Goal: Task Accomplishment & Management: Use online tool/utility

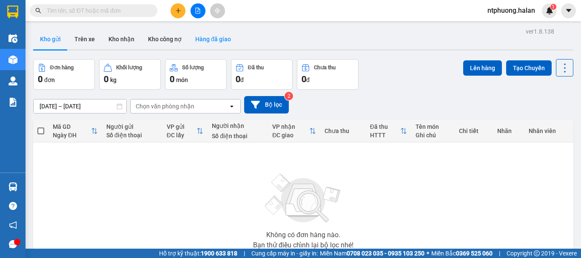
click at [214, 40] on button "Hàng đã giao" at bounding box center [213, 39] width 49 height 20
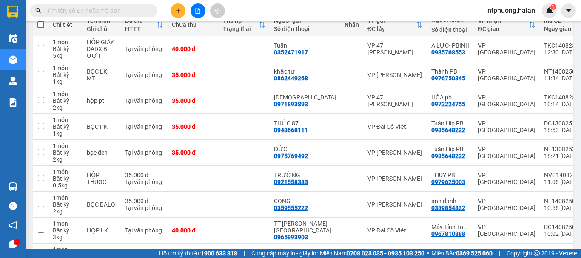
scroll to position [64, 0]
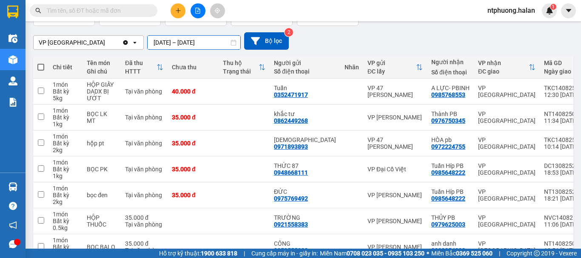
click at [177, 43] on input "[DATE] – [DATE]" at bounding box center [194, 43] width 93 height 14
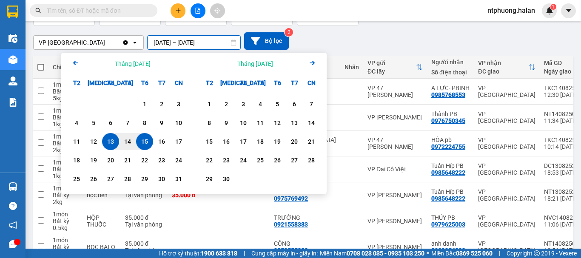
click at [146, 144] on div "15" at bounding box center [145, 142] width 12 height 10
type input "[DATE] – [DATE]"
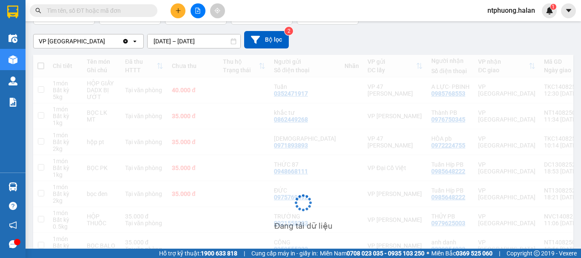
scroll to position [0, 0]
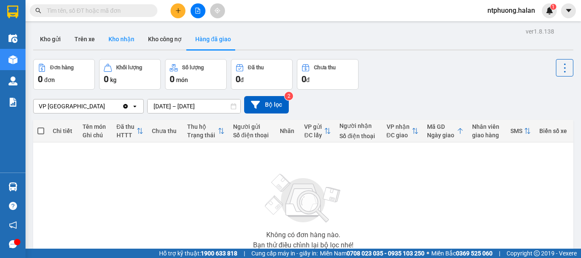
click at [116, 42] on button "Kho nhận" at bounding box center [122, 39] width 40 height 20
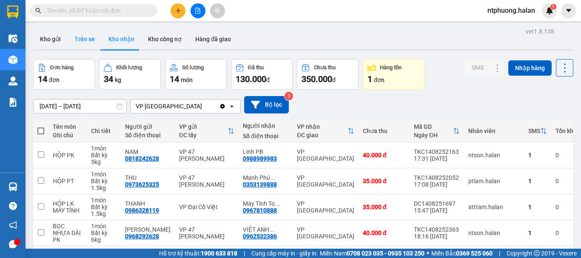
click at [80, 42] on button "Trên xe" at bounding box center [85, 39] width 34 height 20
type input "[DATE] – [DATE]"
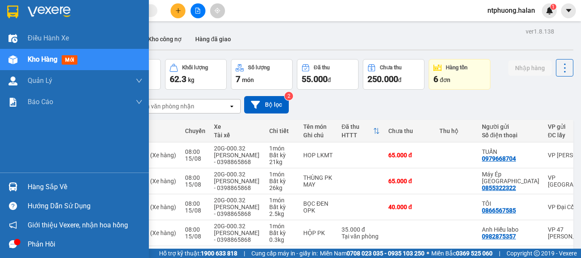
drag, startPoint x: 29, startPoint y: 187, endPoint x: 47, endPoint y: 186, distance: 18.3
click at [29, 187] on div "Hàng sắp về" at bounding box center [85, 187] width 115 height 13
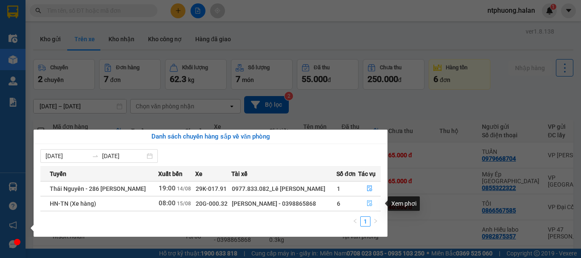
click at [369, 204] on icon "file-done" at bounding box center [369, 204] width 5 height 6
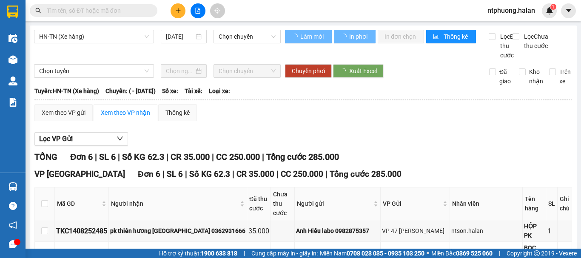
scroll to position [122, 0]
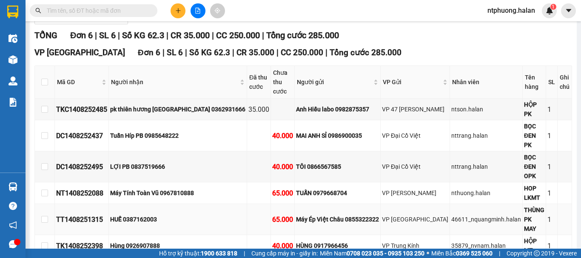
type input "[DATE]"
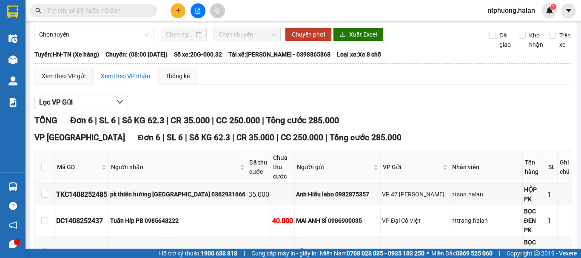
scroll to position [0, 0]
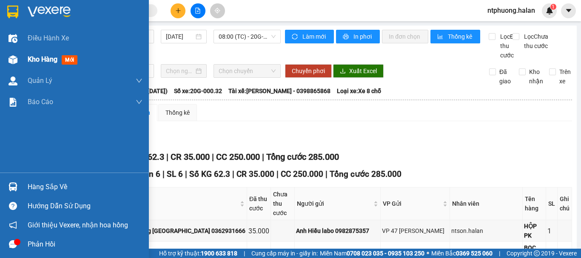
click at [37, 61] on span "Kho hàng" at bounding box center [43, 59] width 30 height 8
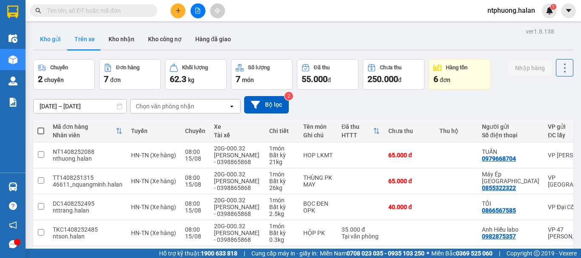
click at [52, 41] on button "Kho gửi" at bounding box center [50, 39] width 34 height 20
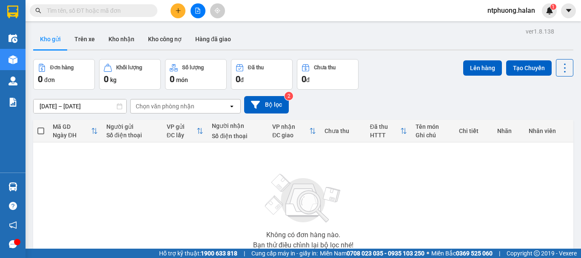
click at [110, 11] on input "text" at bounding box center [97, 10] width 100 height 9
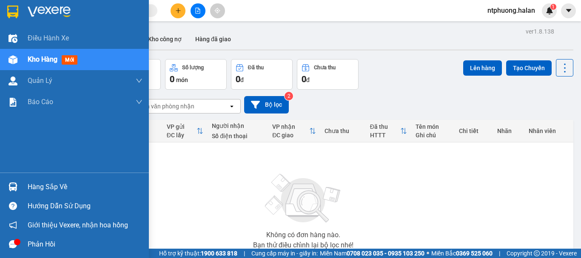
drag, startPoint x: 36, startPoint y: 186, endPoint x: 131, endPoint y: 186, distance: 94.9
click at [46, 186] on div "Hàng sắp về" at bounding box center [85, 187] width 115 height 13
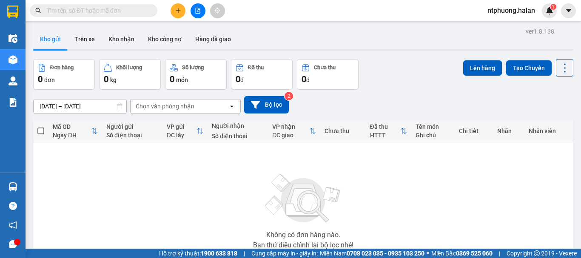
click at [469, 204] on section "Kết quả tìm kiếm ( 0 ) Bộ lọc No Data ntphuong.halan 1 Điều hành xe Kho hàng mớ…" at bounding box center [290, 129] width 581 height 258
click at [130, 9] on input "text" at bounding box center [97, 10] width 100 height 9
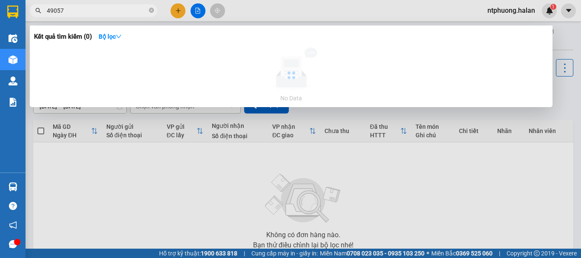
type input "490570"
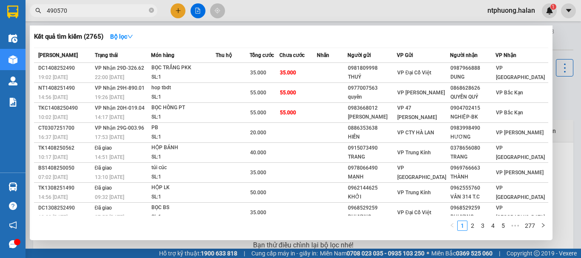
click at [47, 11] on input "490570" at bounding box center [97, 10] width 100 height 9
click at [151, 9] on icon "close-circle" at bounding box center [151, 10] width 5 height 5
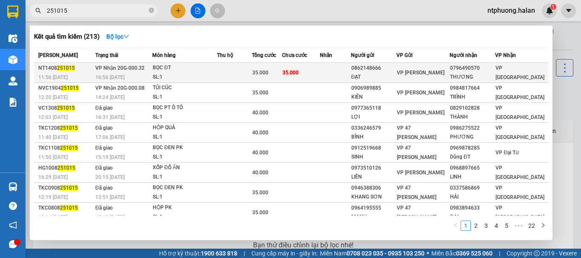
type input "251015"
click at [217, 73] on div "SL: 1" at bounding box center [185, 77] width 64 height 9
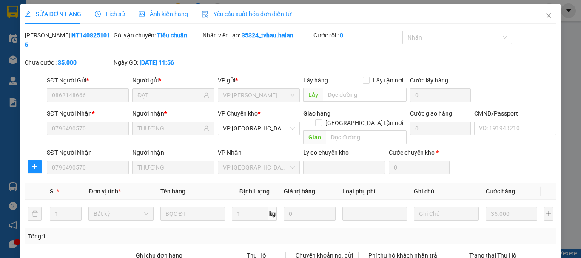
type input "0862148666"
type input "ĐẠT"
type input "0796490570"
type input "THƯƠNG"
type input "35.000"
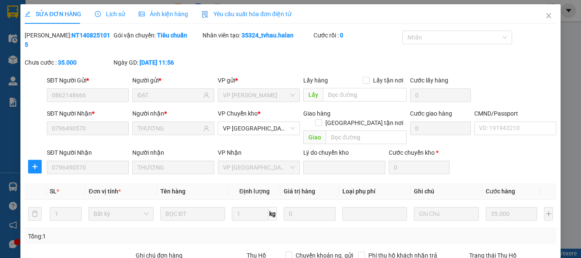
scroll to position [104, 0]
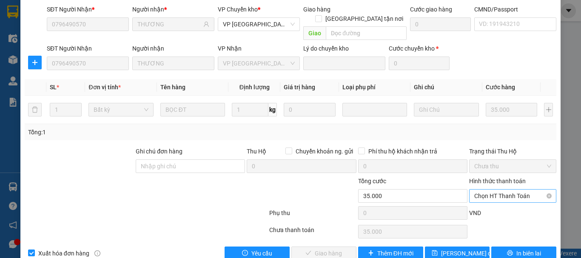
click at [516, 190] on span "Chọn HT Thanh Toán" at bounding box center [513, 196] width 77 height 13
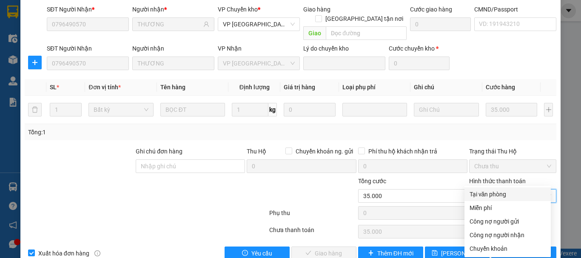
click at [486, 193] on div "Tại văn phòng" at bounding box center [508, 194] width 76 height 9
type input "0"
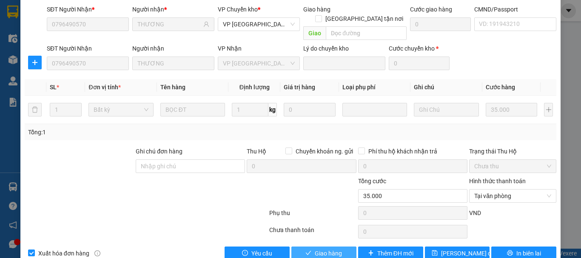
click at [333, 249] on span "Giao hàng" at bounding box center [328, 253] width 27 height 9
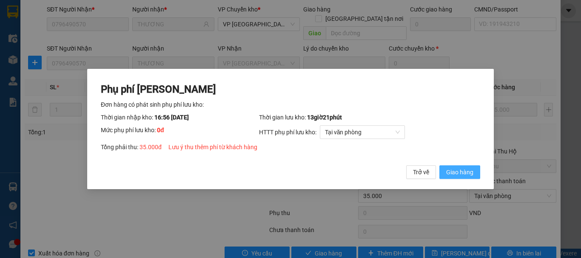
click at [457, 174] on span "Giao hàng" at bounding box center [459, 172] width 27 height 9
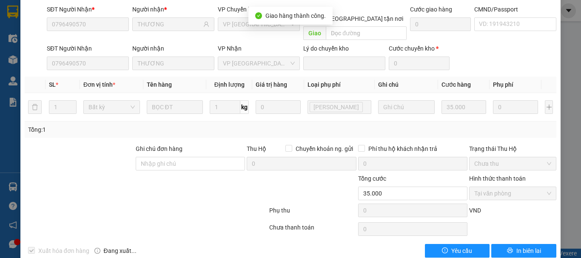
scroll to position [0, 0]
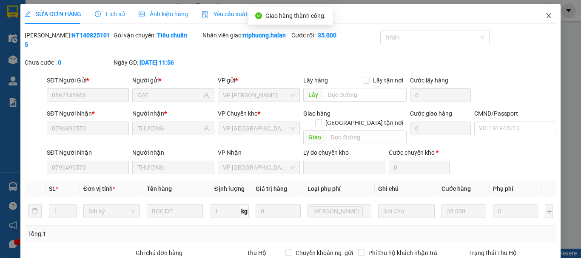
click at [547, 16] on icon "close" at bounding box center [549, 15] width 5 height 5
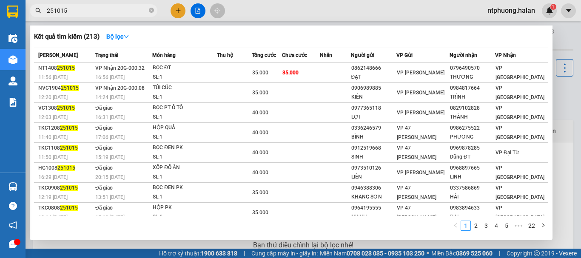
click at [154, 9] on icon "close-circle" at bounding box center [151, 10] width 5 height 5
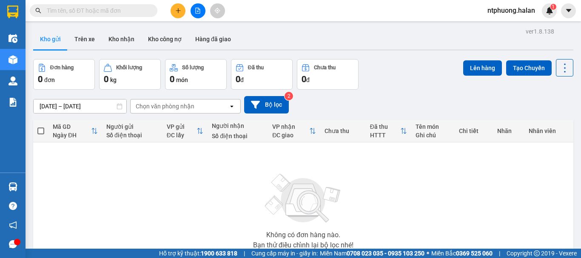
click at [111, 16] on span at bounding box center [94, 10] width 128 height 13
click at [89, 10] on input "text" at bounding box center [97, 10] width 100 height 9
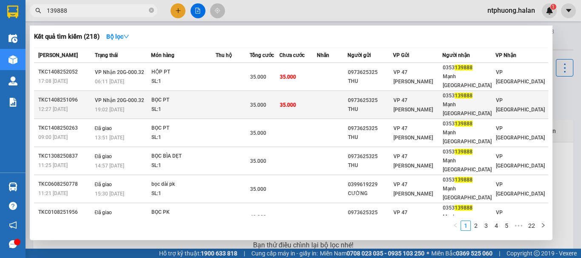
type input "139888"
click at [215, 105] on div "SL: 1" at bounding box center [184, 109] width 64 height 9
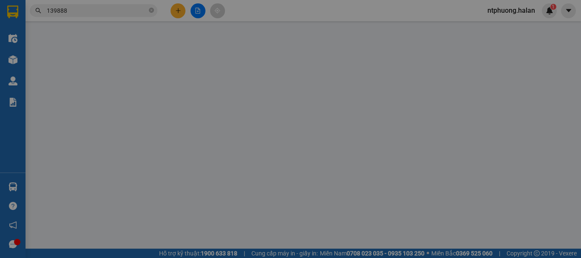
type input "0973625325"
type input "THU"
type input "0353139888"
type input "Mạnh [GEOGRAPHIC_DATA]"
type input "35.000"
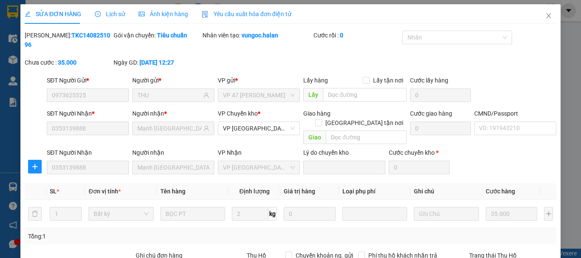
scroll to position [104, 0]
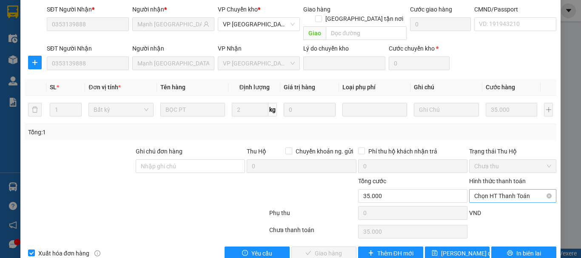
click at [508, 190] on span "Chọn HT Thanh Toán" at bounding box center [513, 196] width 77 height 13
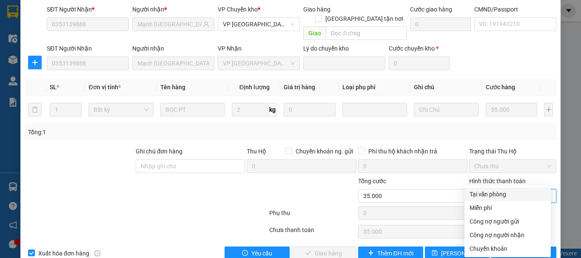
drag, startPoint x: 503, startPoint y: 196, endPoint x: 438, endPoint y: 205, distance: 64.9
click at [500, 196] on div "Tại văn phòng" at bounding box center [508, 194] width 76 height 9
type input "0"
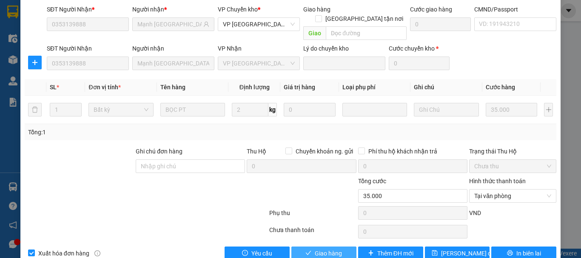
drag, startPoint x: 333, startPoint y: 234, endPoint x: 351, endPoint y: 206, distance: 32.8
click at [333, 249] on span "Giao hàng" at bounding box center [328, 253] width 27 height 9
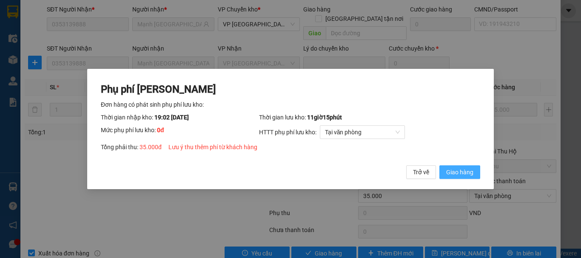
click at [448, 172] on span "Giao hàng" at bounding box center [459, 172] width 27 height 9
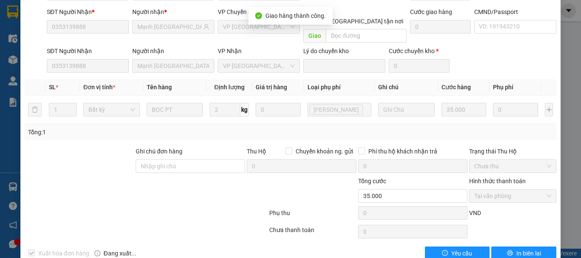
scroll to position [0, 0]
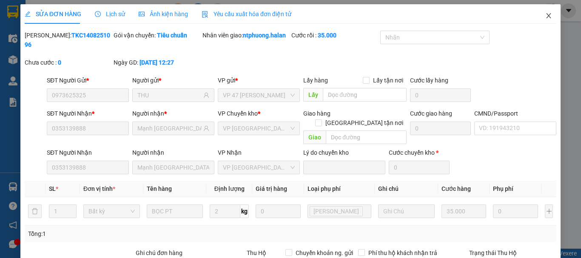
click at [546, 15] on icon "close" at bounding box center [549, 15] width 7 height 7
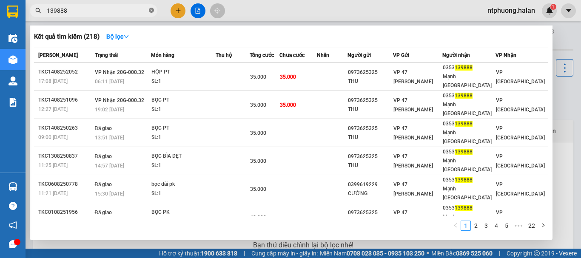
click at [152, 11] on icon "close-circle" at bounding box center [151, 10] width 5 height 5
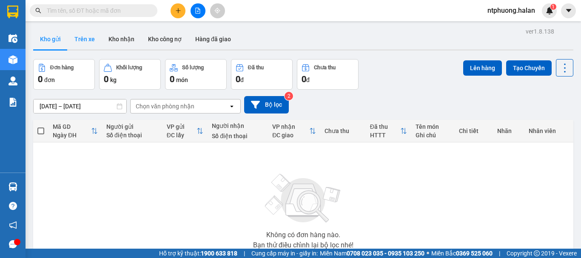
click at [89, 38] on button "Trên xe" at bounding box center [85, 39] width 34 height 20
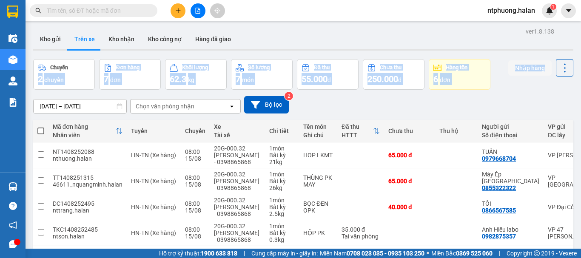
drag, startPoint x: 94, startPoint y: 82, endPoint x: 129, endPoint y: 61, distance: 40.1
click at [103, 62] on div "ver 1.8.138 Kho gửi Trên xe Kho nhận Kho công nợ Hàng đã giao Chuyến 2 chuyến Đ…" at bounding box center [303, 190] width 547 height 329
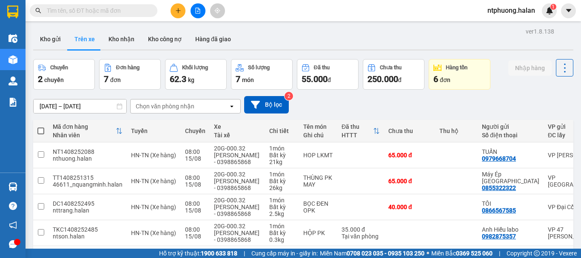
click at [367, 103] on div "[DATE] – [DATE] Press the down arrow key to interact with the calendar and sele…" at bounding box center [303, 104] width 540 height 17
click at [49, 38] on button "Kho gửi" at bounding box center [50, 39] width 34 height 20
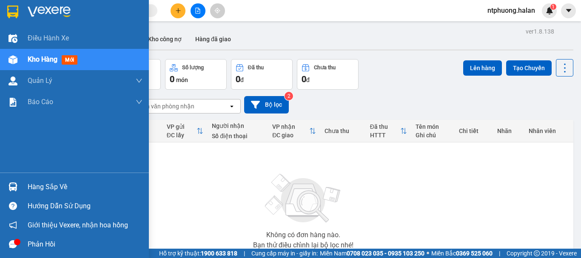
click at [44, 189] on div "Hàng sắp về" at bounding box center [85, 187] width 115 height 13
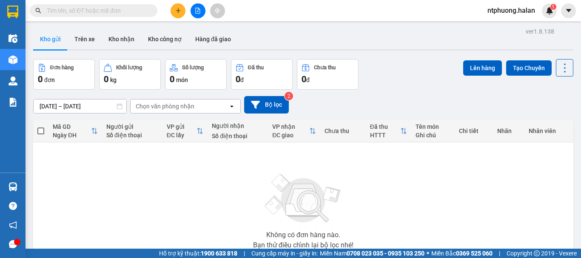
click at [441, 218] on section "Kết quả tìm kiếm ( 218 ) Bộ lọc Mã ĐH Trạng thái Món hàng Thu hộ Tổng cước Chưa…" at bounding box center [290, 129] width 581 height 258
